Goal: Book appointment/travel/reservation

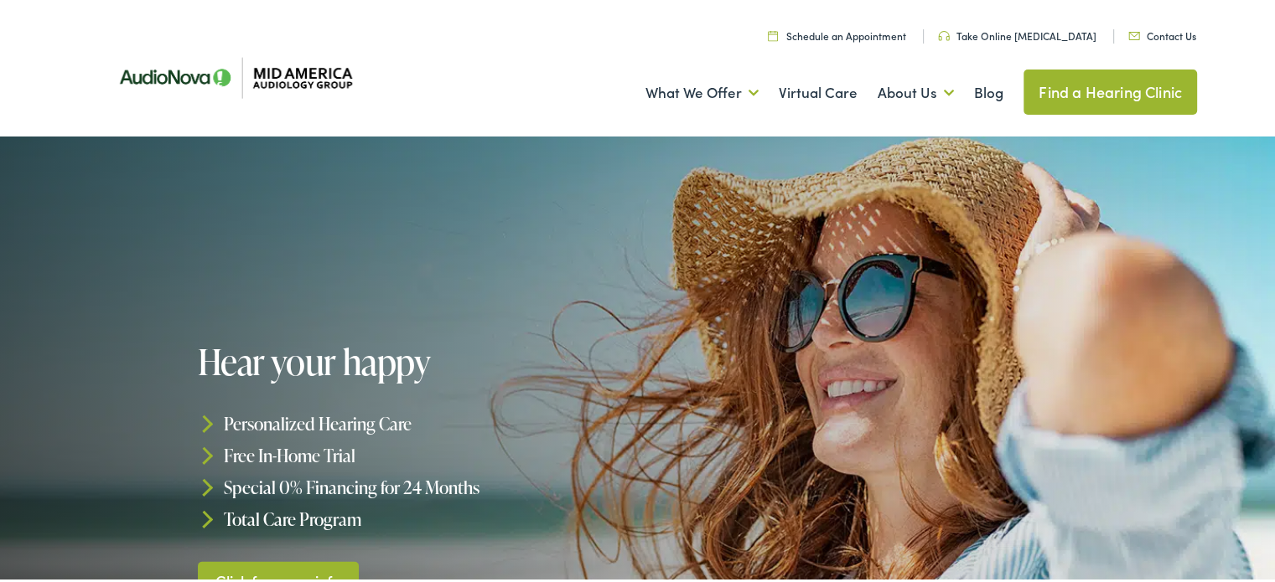
click at [865, 32] on link "Schedule an Appointment" at bounding box center [837, 33] width 138 height 14
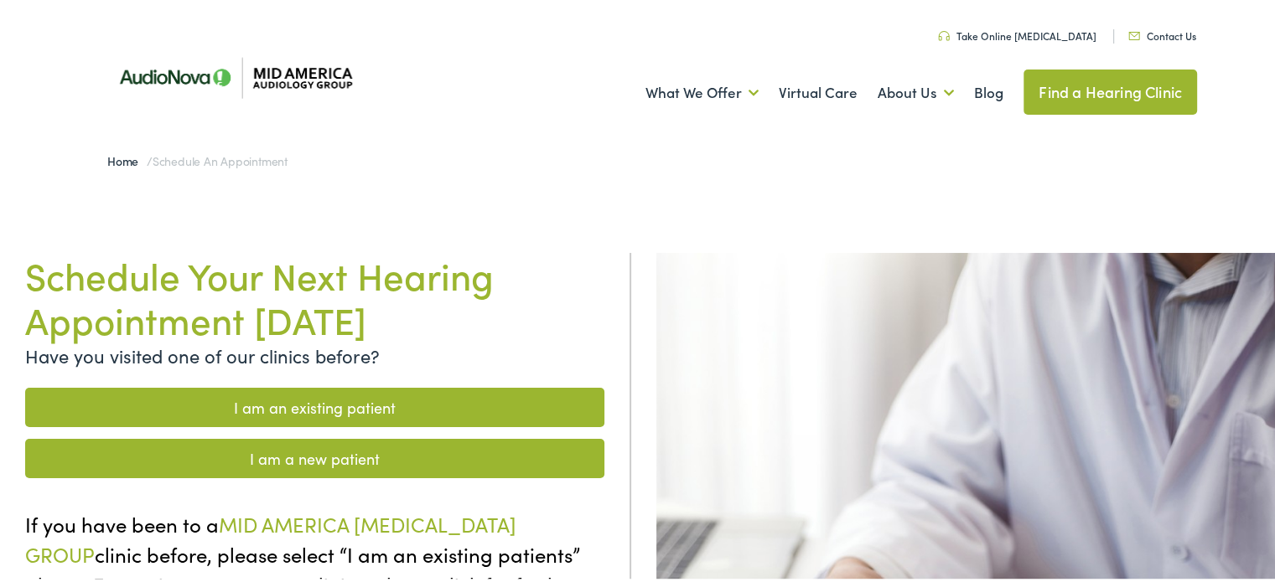
scroll to position [168, 0]
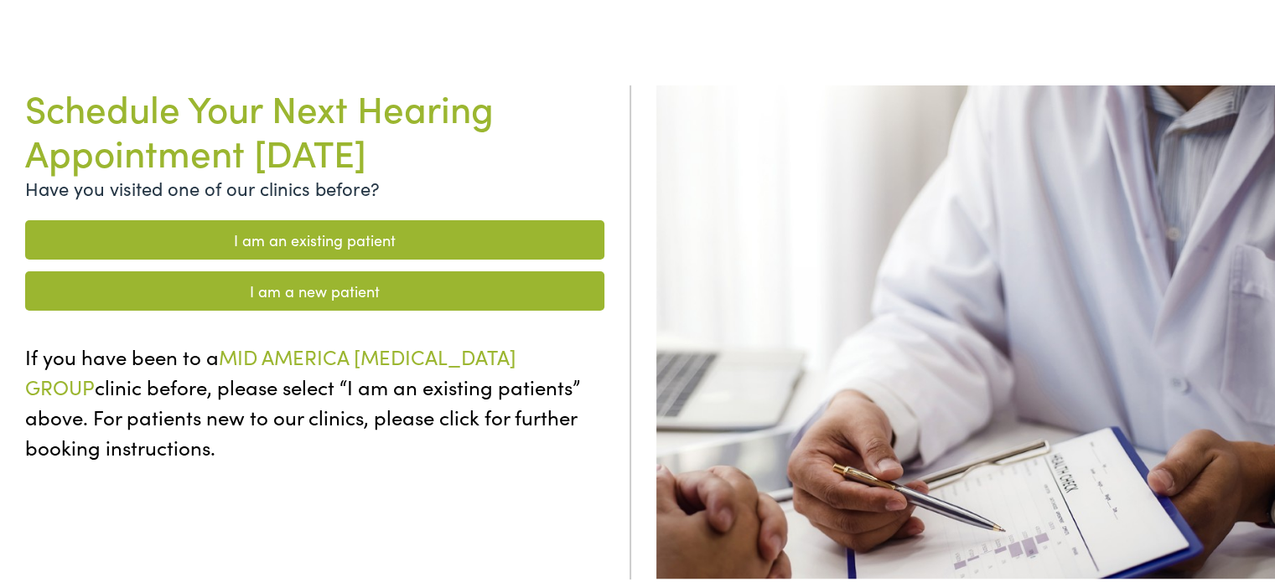
click at [300, 292] on link "I am a new patient" at bounding box center [314, 288] width 579 height 39
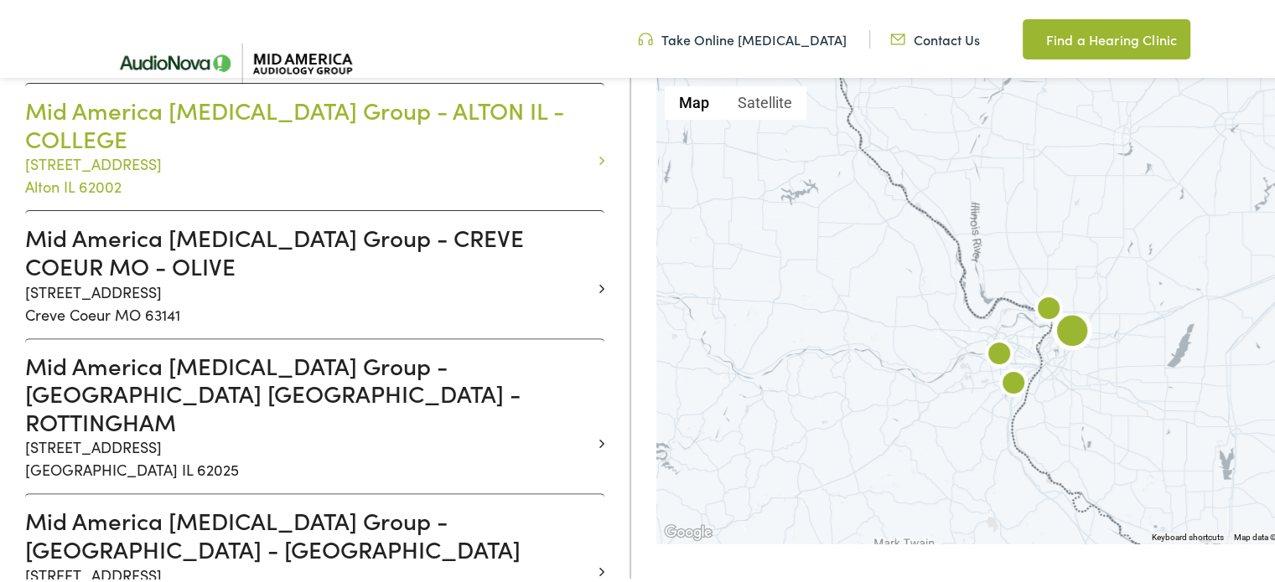
scroll to position [587, 0]
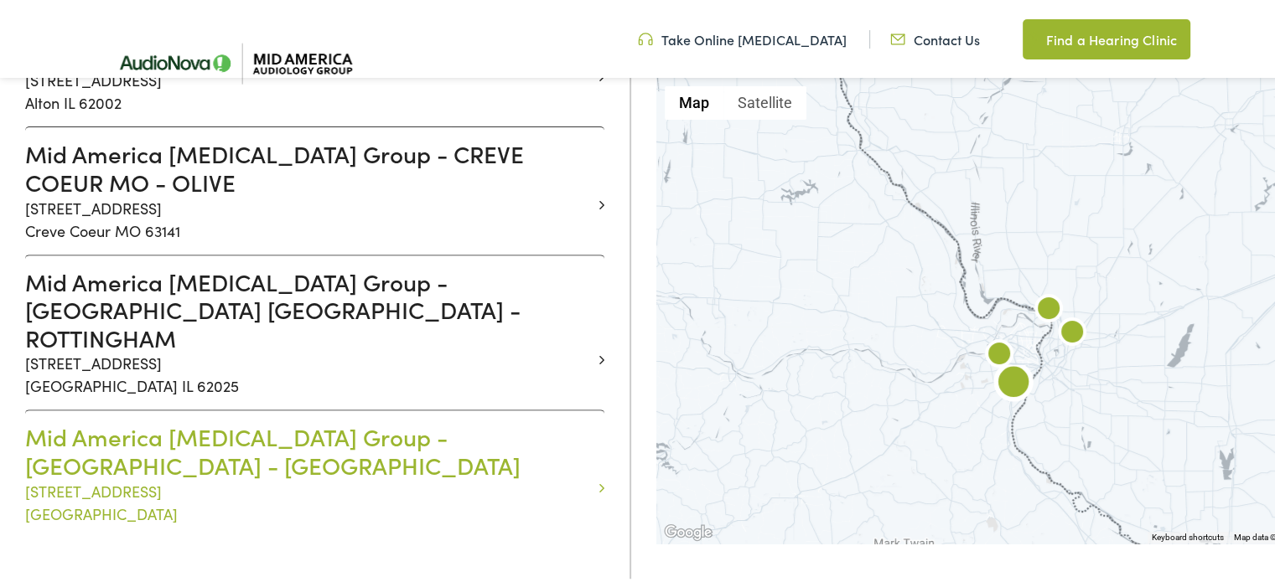
click at [362, 421] on h3 "Mid America Audiology Group - SAINT LOUIS MO - CONCORD PLAZA" at bounding box center [308, 449] width 566 height 56
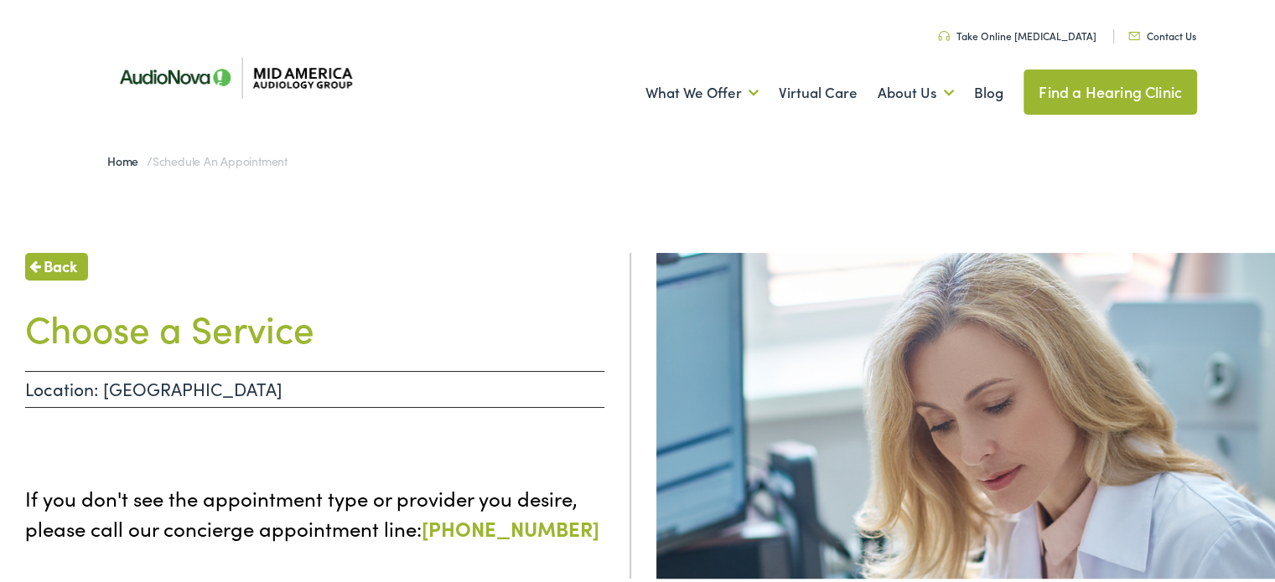
click at [295, 69] on img at bounding box center [228, 74] width 277 height 93
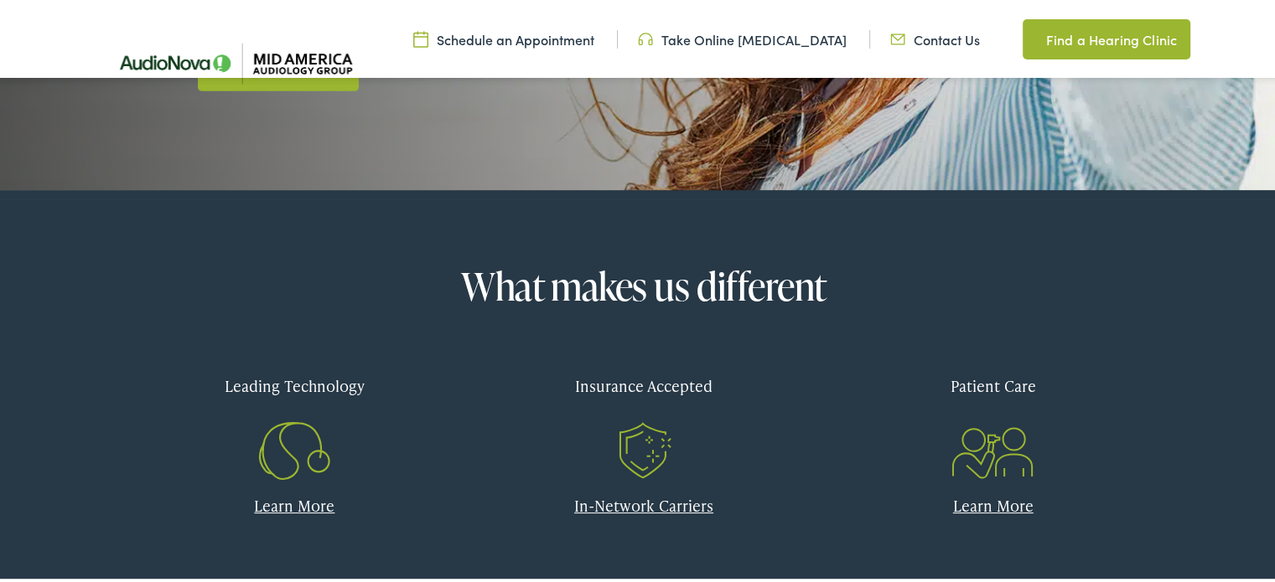
scroll to position [1006, 0]
